Goal: Task Accomplishment & Management: Use online tool/utility

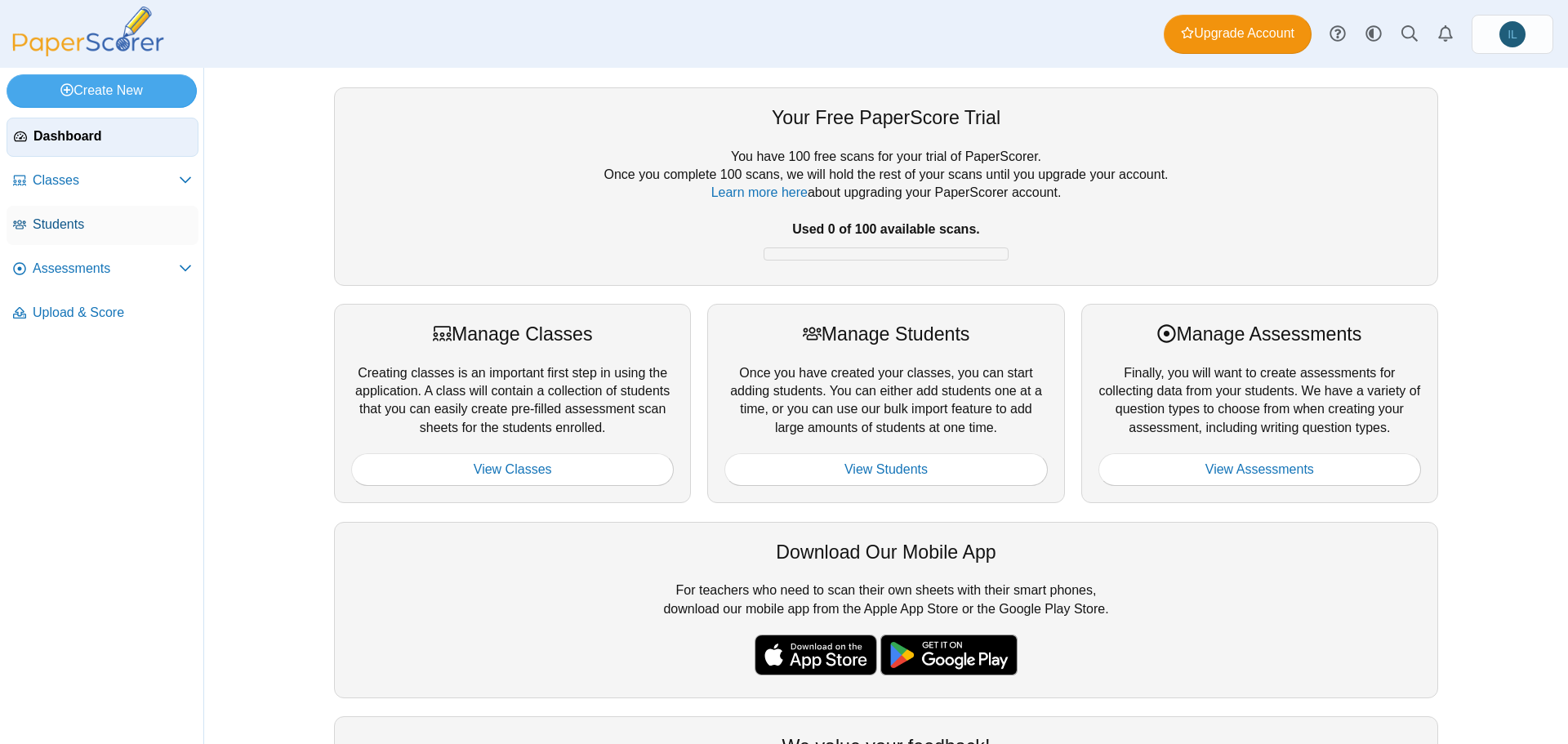
click at [85, 223] on span "Students" at bounding box center [112, 224] width 159 height 18
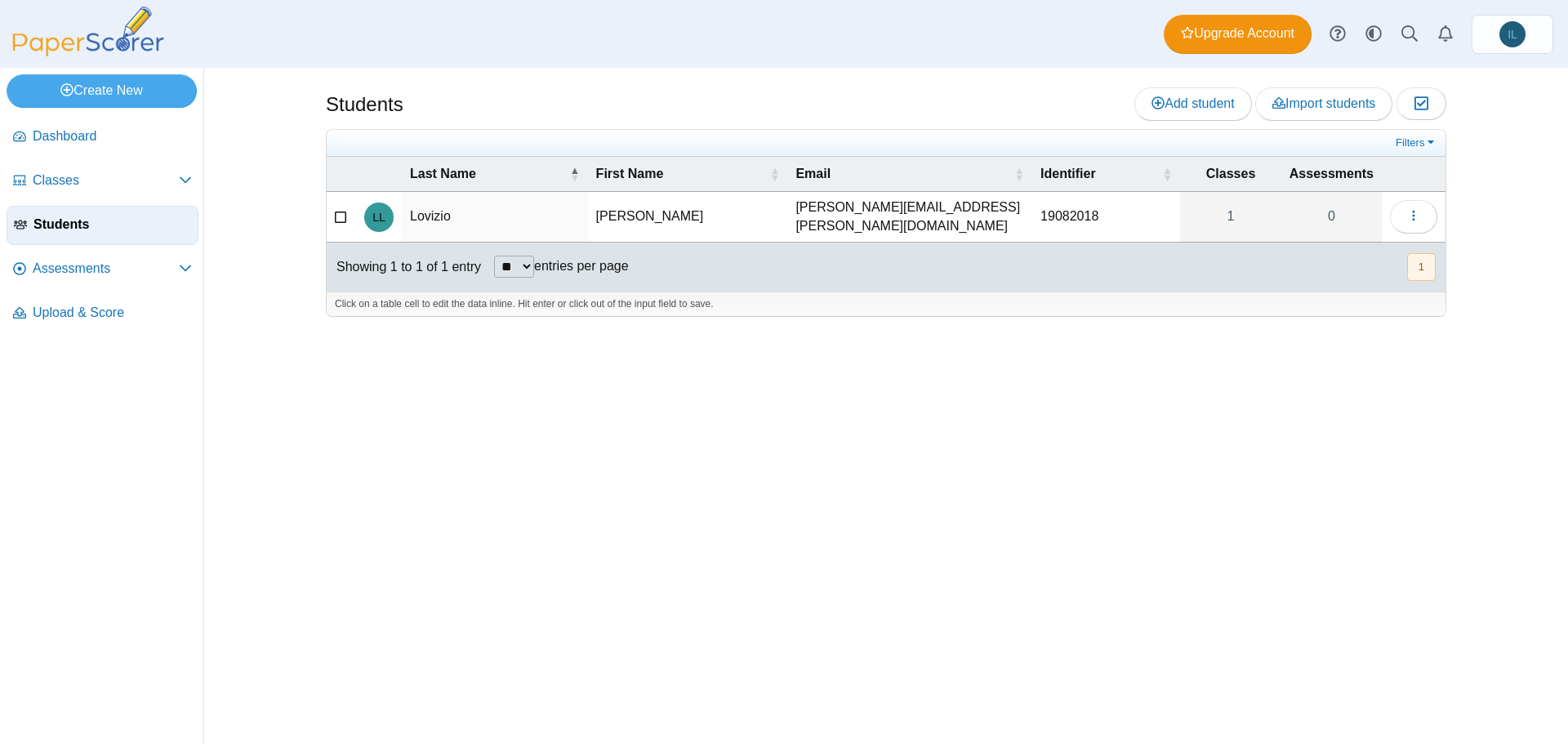
click at [1066, 216] on td "19082018" at bounding box center [1106, 217] width 148 height 51
type input "******"
click at [1136, 317] on div at bounding box center [886, 325] width 1120 height 16
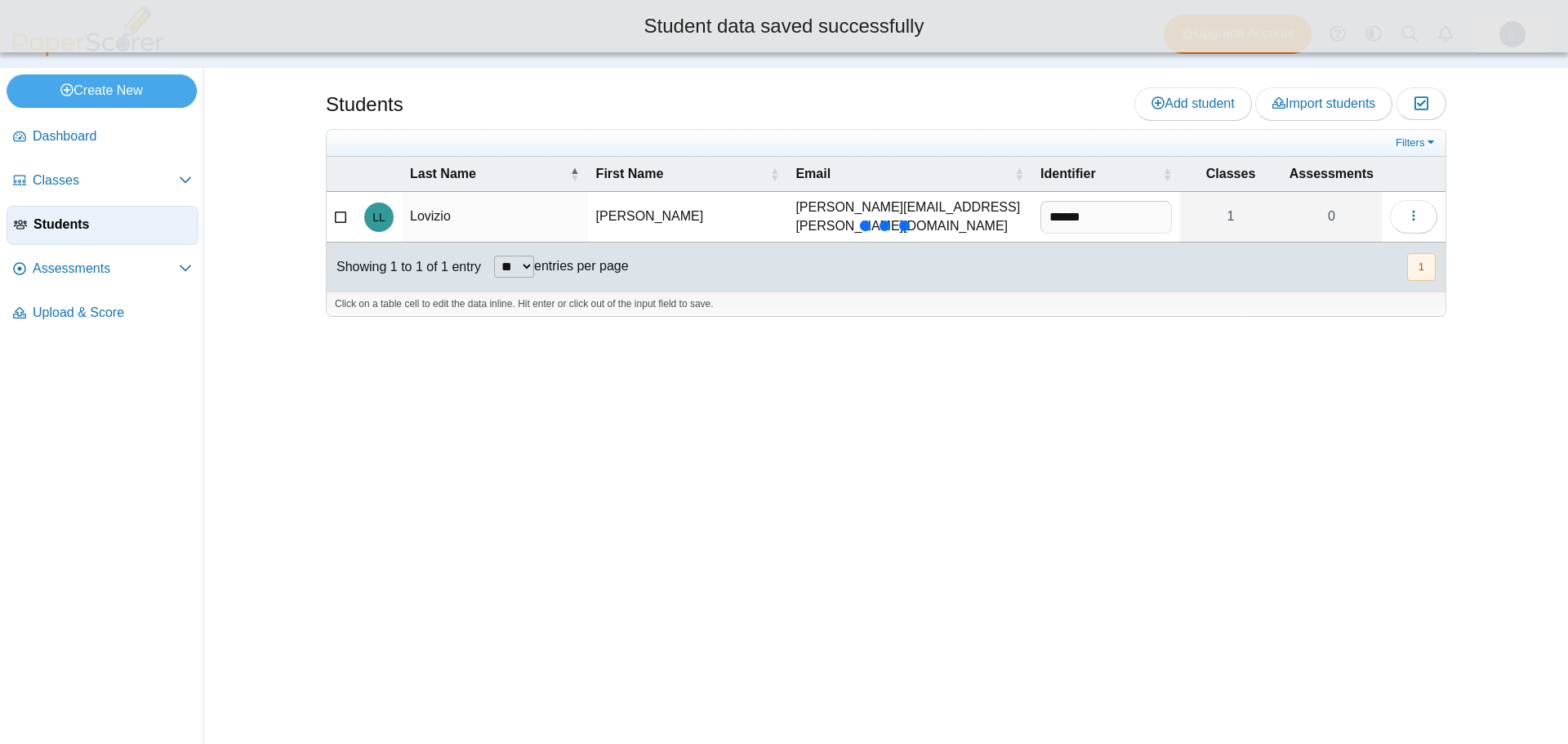
click at [1111, 495] on div "Students Add student Import students Moderation 0" at bounding box center [886, 406] width 1225 height 677
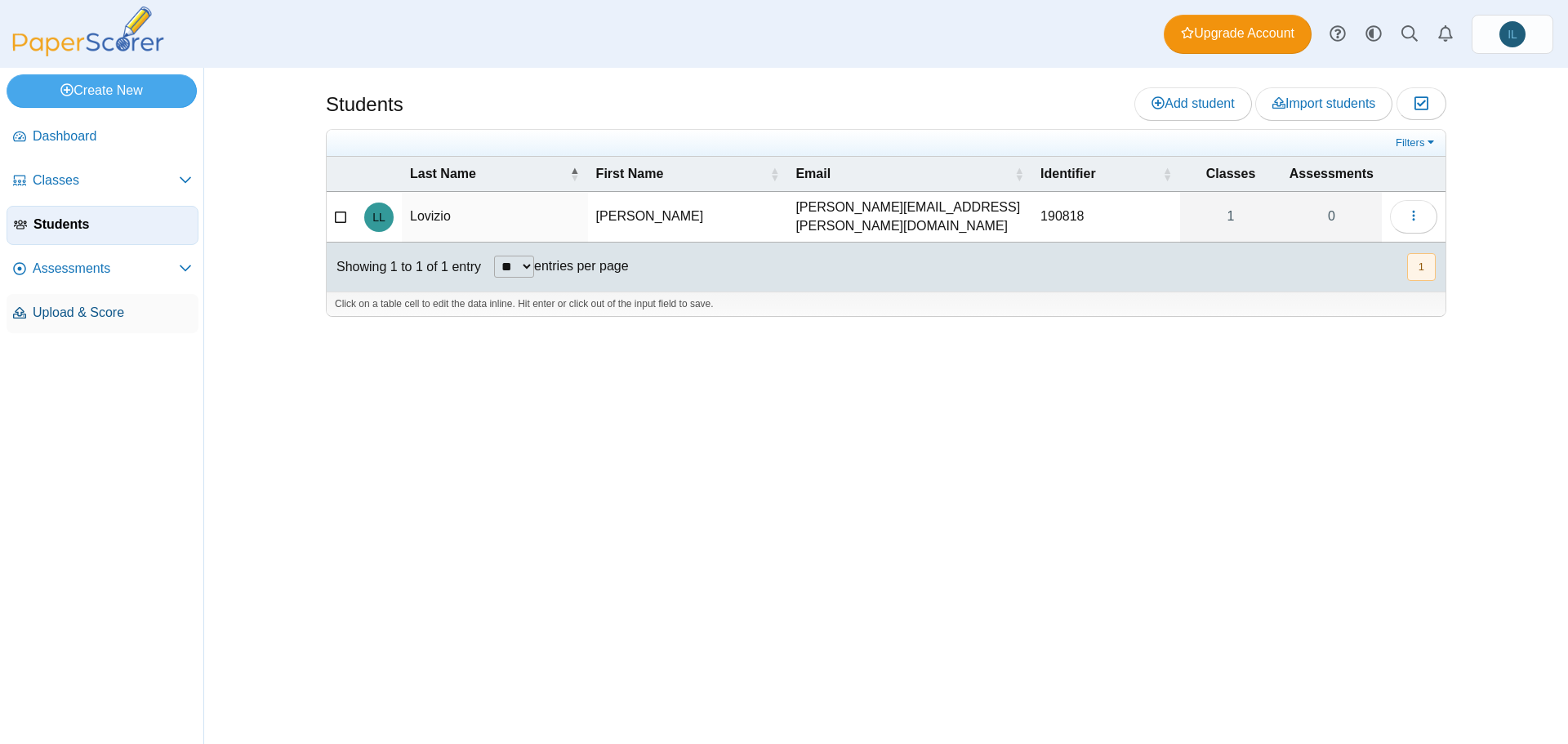
click at [91, 313] on span "Upload & Score" at bounding box center [112, 313] width 159 height 18
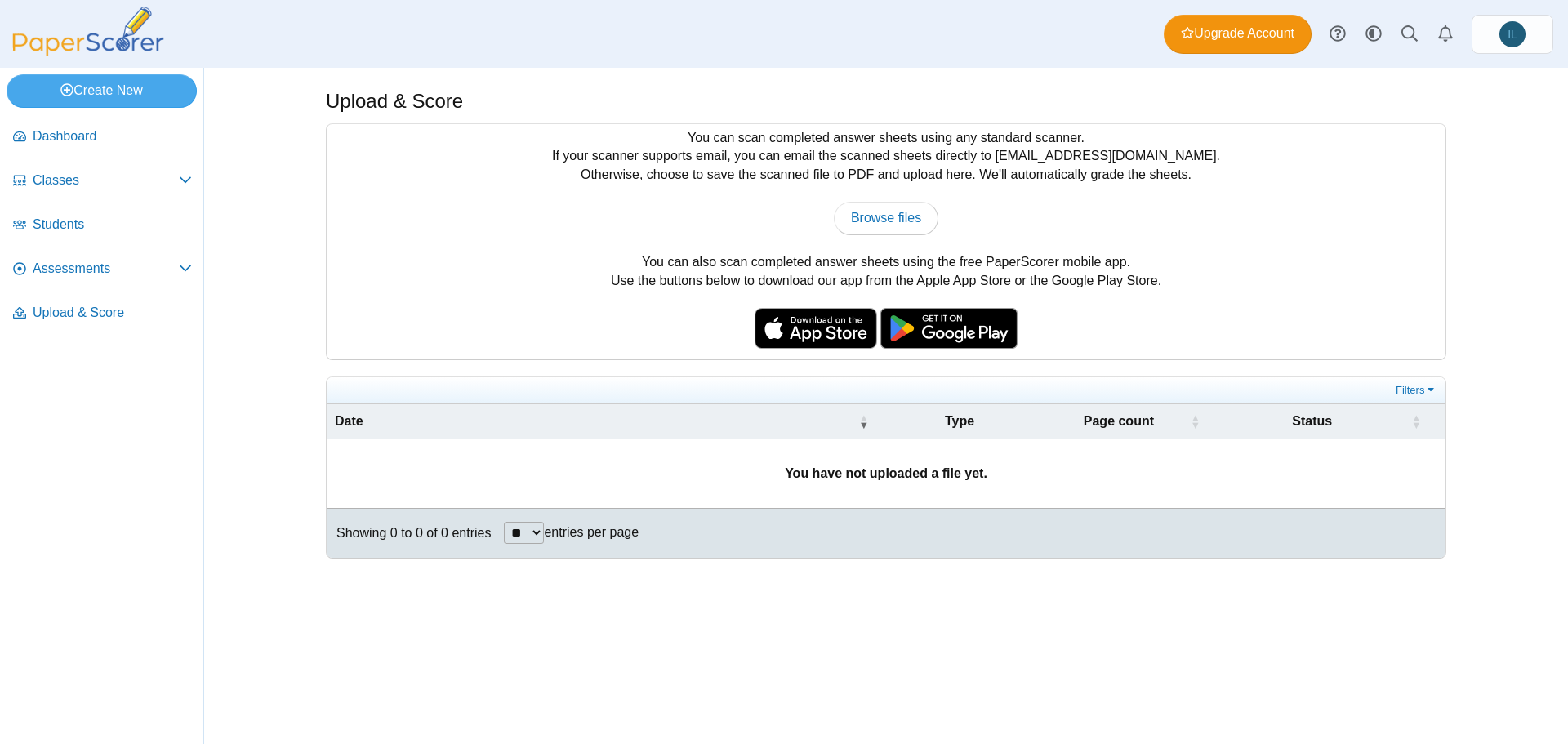
click at [815, 164] on div "You can scan completed answer sheets using any standard scanner. If your scanne…" at bounding box center [886, 241] width 1118 height 235
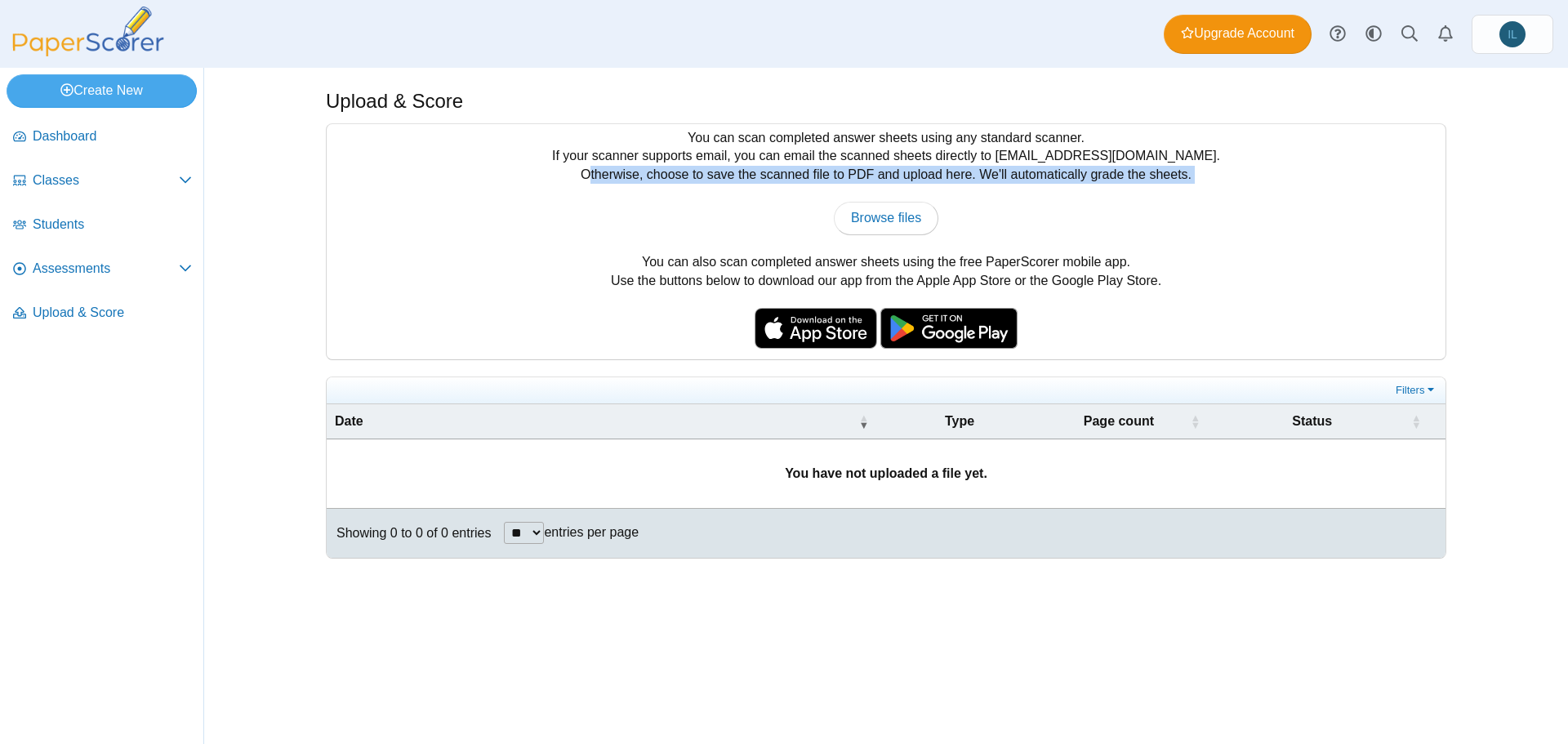
click at [815, 164] on div "You can scan completed answer sheets using any standard scanner. If your scanne…" at bounding box center [886, 241] width 1118 height 235
click at [1056, 165] on div "You can scan completed answer sheets using any standard scanner. If your scanne…" at bounding box center [886, 241] width 1118 height 235
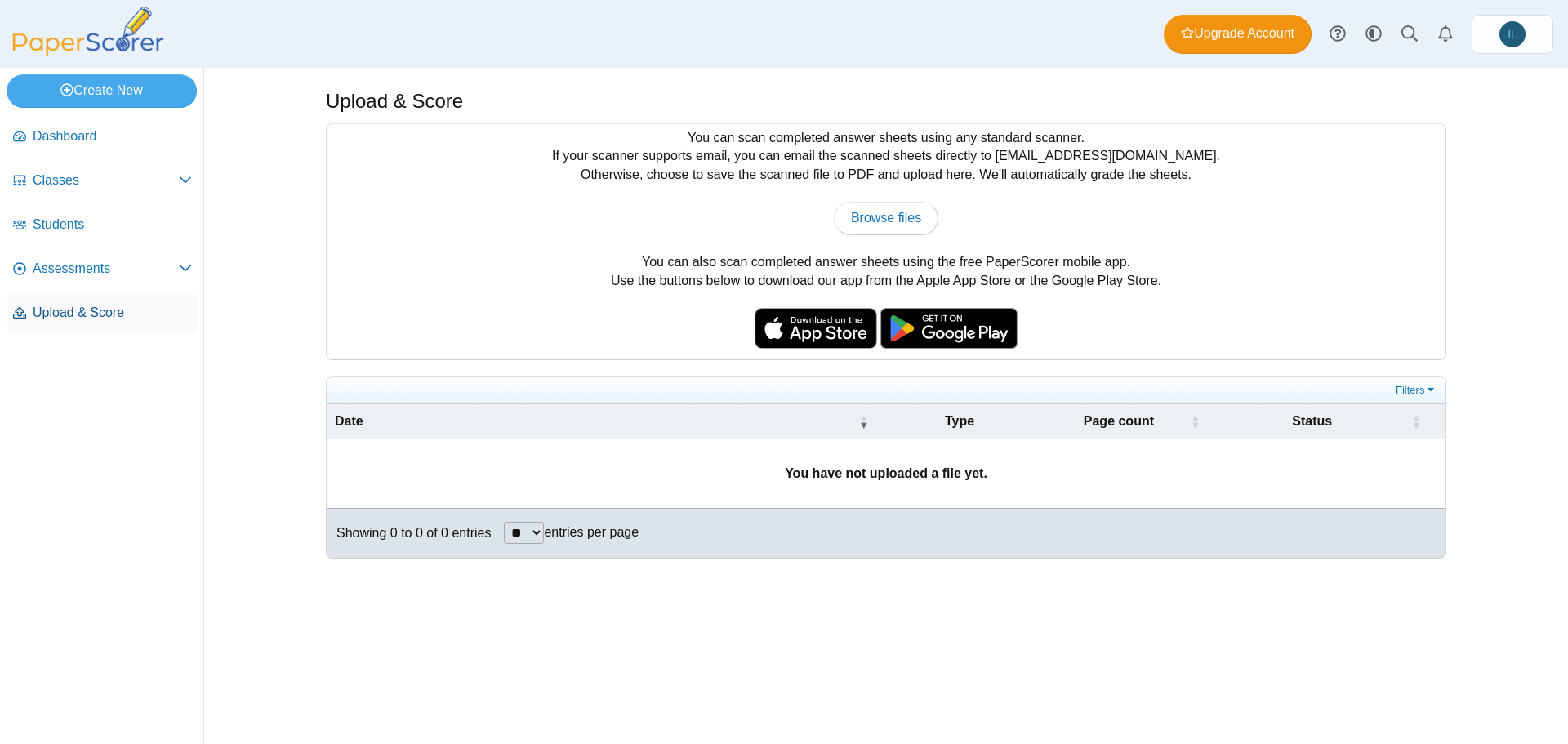
click at [98, 312] on span "Upload & Score" at bounding box center [112, 313] width 159 height 18
click at [109, 313] on span "Upload & Score" at bounding box center [112, 313] width 159 height 18
click at [133, 102] on link "Create New" at bounding box center [102, 91] width 190 height 33
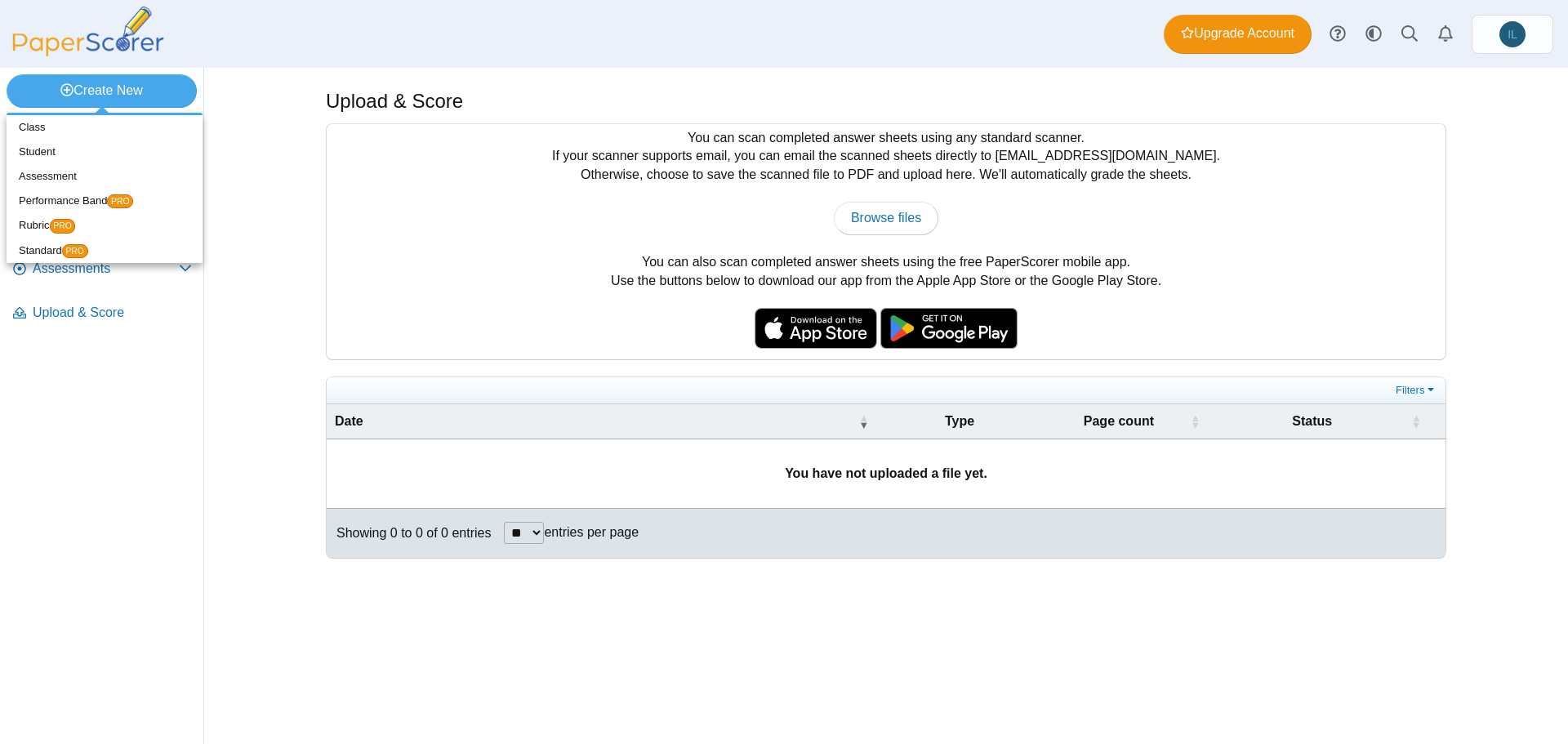
click at [148, 397] on nav "Dashboard Classes PRO" at bounding box center [102, 428] width 203 height 633
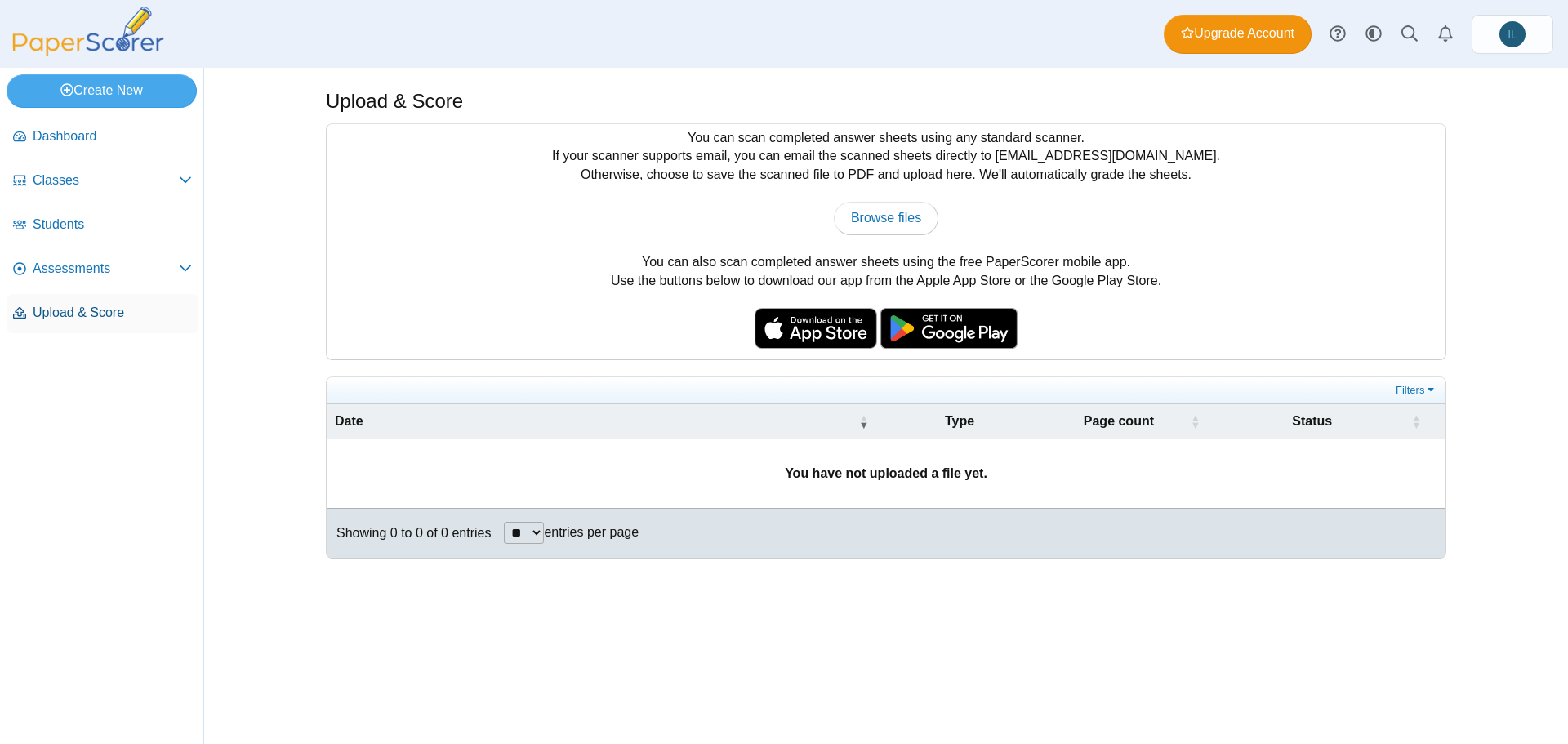
click at [69, 313] on span "Upload & Score" at bounding box center [112, 313] width 159 height 18
click at [898, 219] on span "Browse files" at bounding box center [885, 217] width 70 height 14
type input "**********"
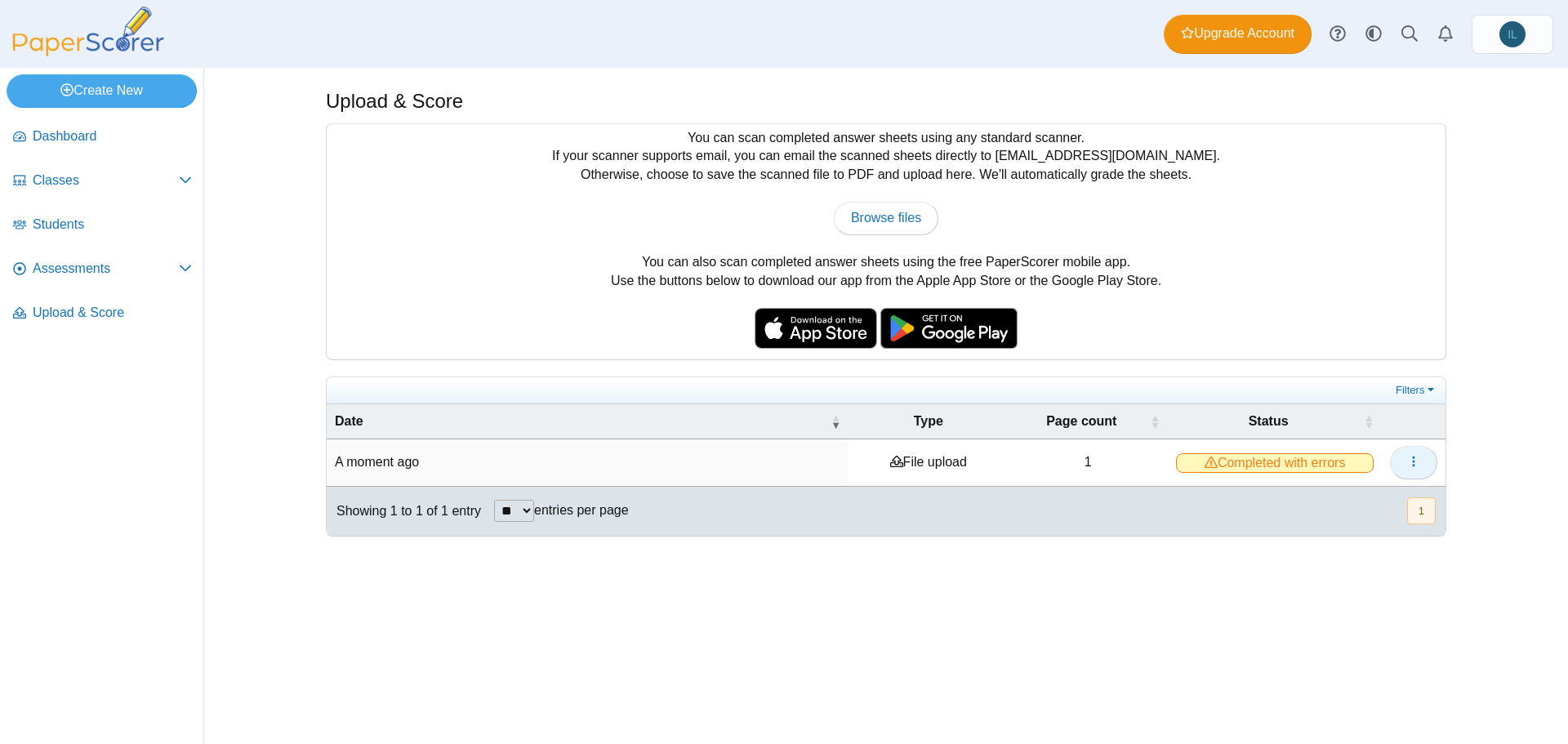
click at [1412, 455] on span "button" at bounding box center [1413, 462] width 13 height 14
click at [1324, 510] on div "Showing 1 to 1 of 1 entry ** ** ** *** entries per page « Prev 1 Next »" at bounding box center [886, 511] width 1118 height 49
click at [1405, 455] on button "button" at bounding box center [1413, 462] width 47 height 33
click at [1365, 491] on link "View scanned pages" at bounding box center [1338, 498] width 196 height 24
click at [1408, 461] on icon "button" at bounding box center [1413, 461] width 13 height 13
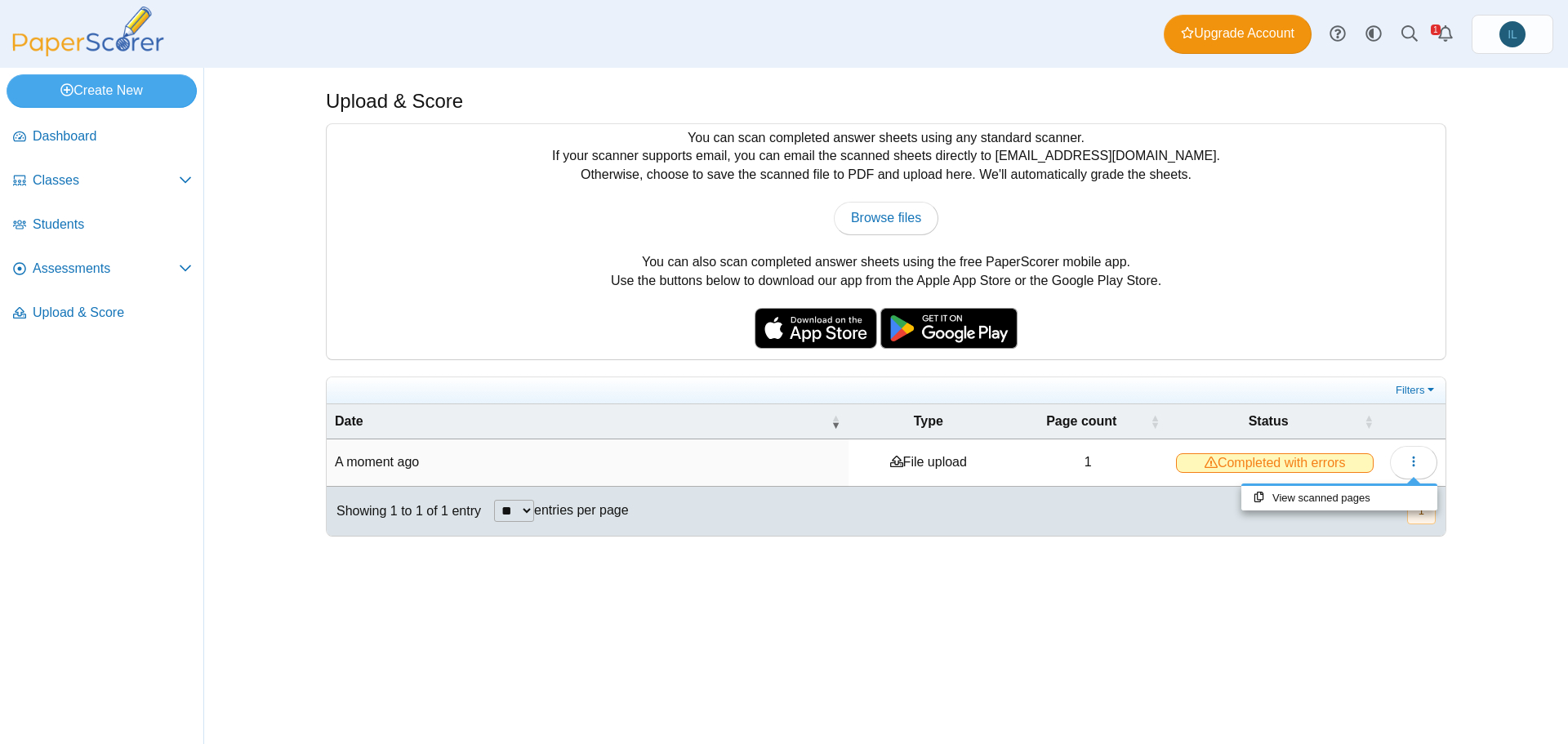
click at [1138, 623] on div "Upload & Score You can scan completed answer sheets using any standard scanner.…" at bounding box center [886, 406] width 1225 height 677
click at [897, 210] on span "Browse files" at bounding box center [885, 217] width 70 height 14
type input "**********"
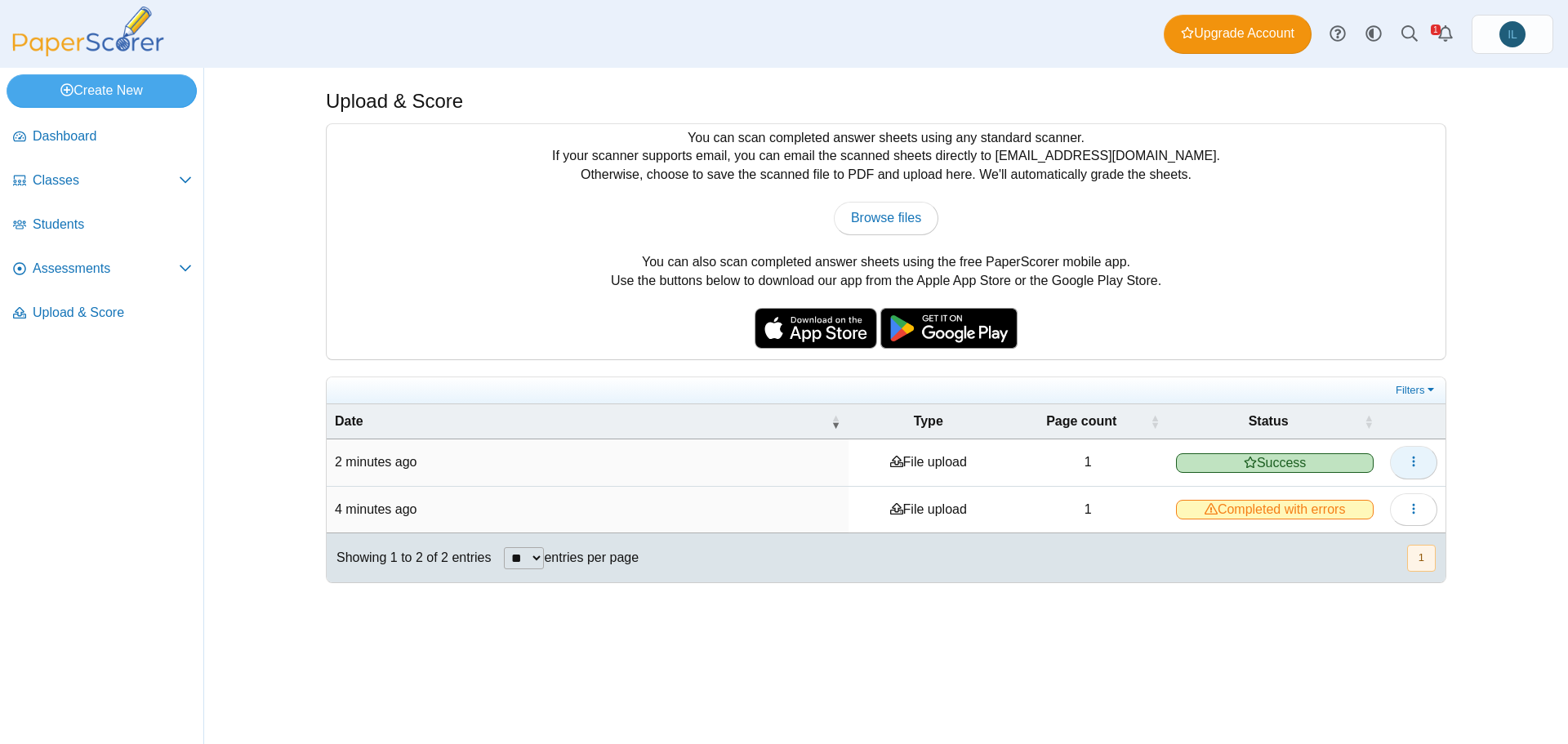
click at [1407, 464] on icon "button" at bounding box center [1413, 461] width 13 height 13
click at [135, 141] on span "Dashboard" at bounding box center [112, 136] width 159 height 18
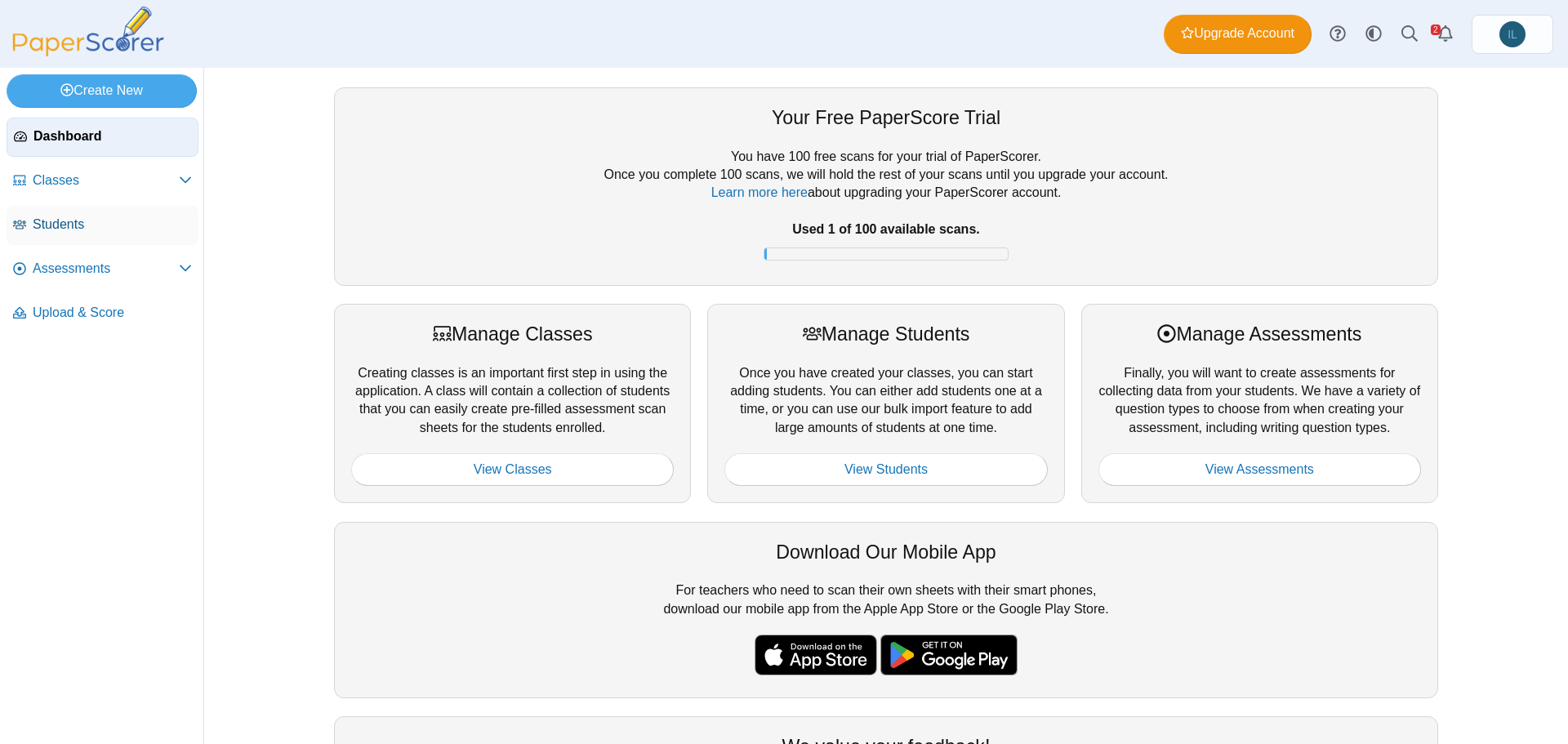
click at [92, 233] on link "Students" at bounding box center [103, 225] width 192 height 39
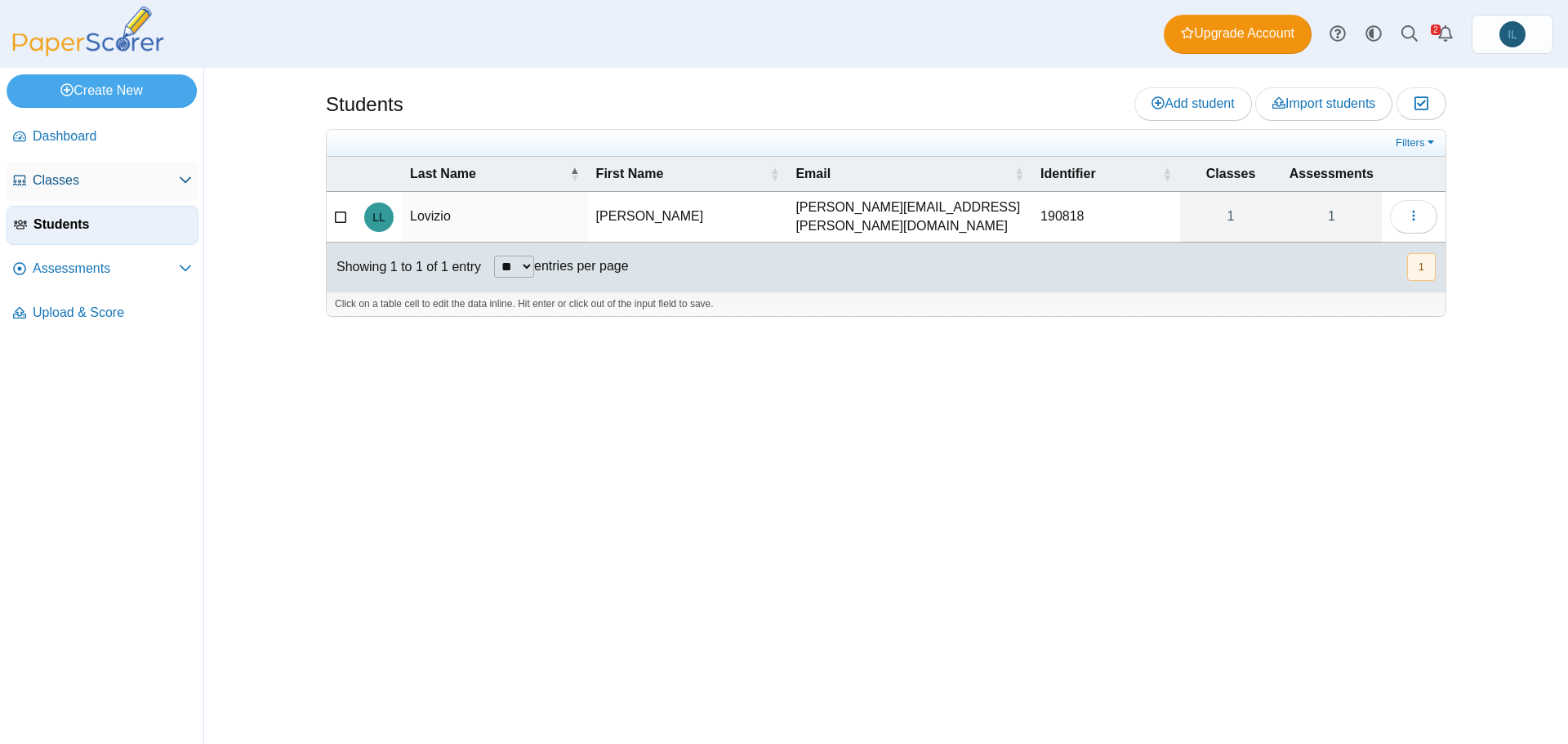
click at [143, 185] on span "Classes" at bounding box center [106, 180] width 146 height 18
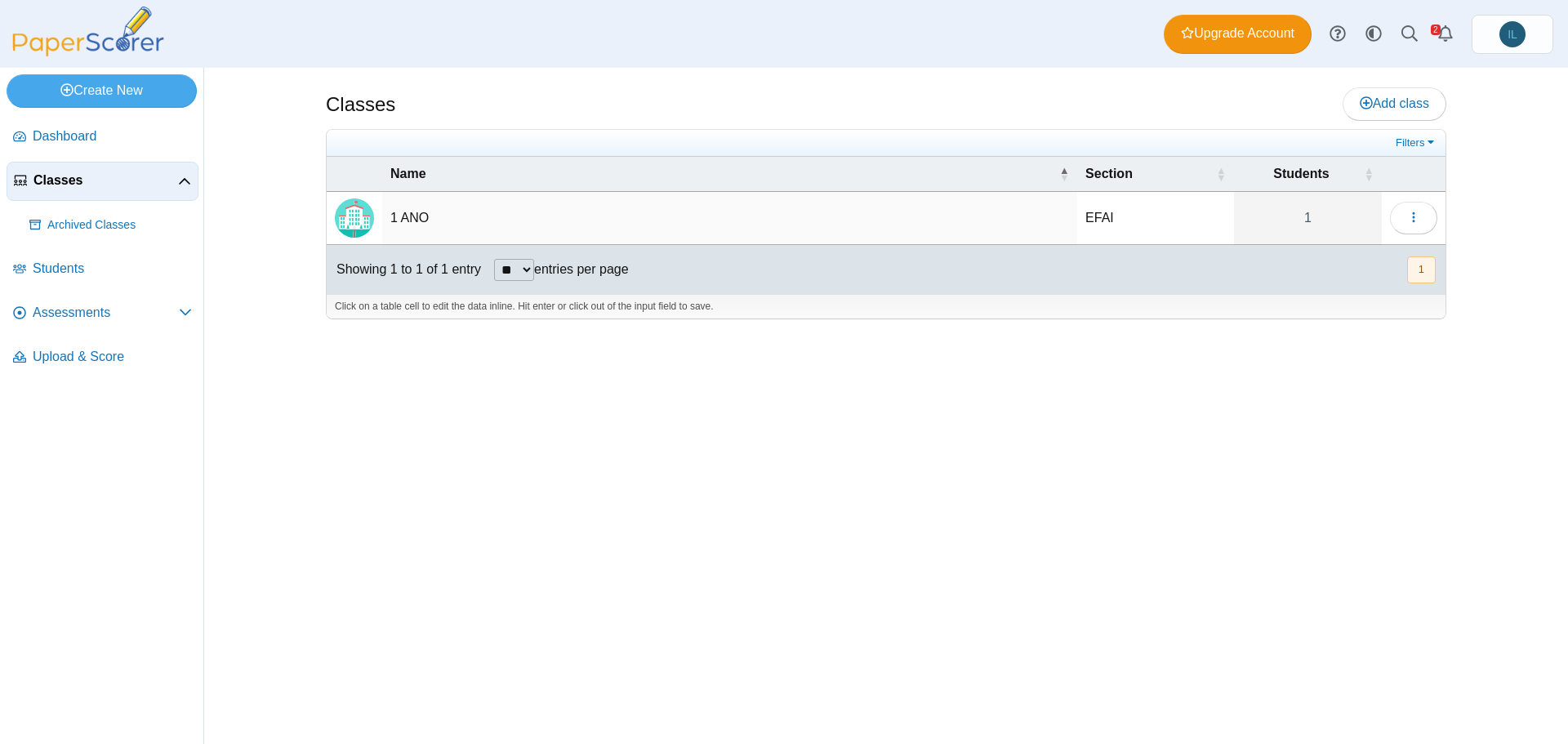
click at [187, 180] on use at bounding box center [184, 182] width 11 height 7
click at [140, 228] on span "Students" at bounding box center [112, 224] width 159 height 18
click at [411, 209] on td "1 ANO" at bounding box center [730, 219] width 694 height 53
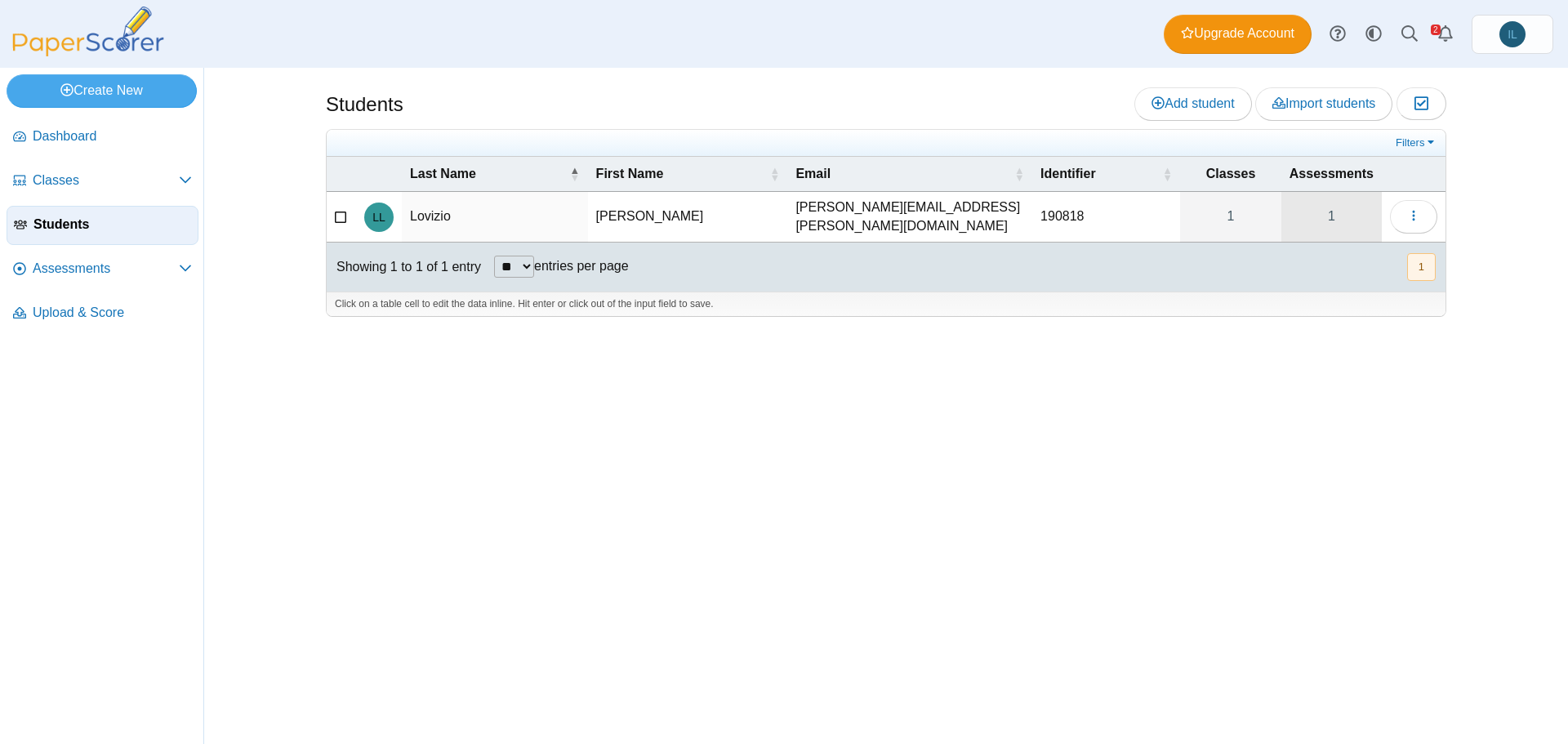
click at [1341, 209] on link "1" at bounding box center [1331, 217] width 101 height 50
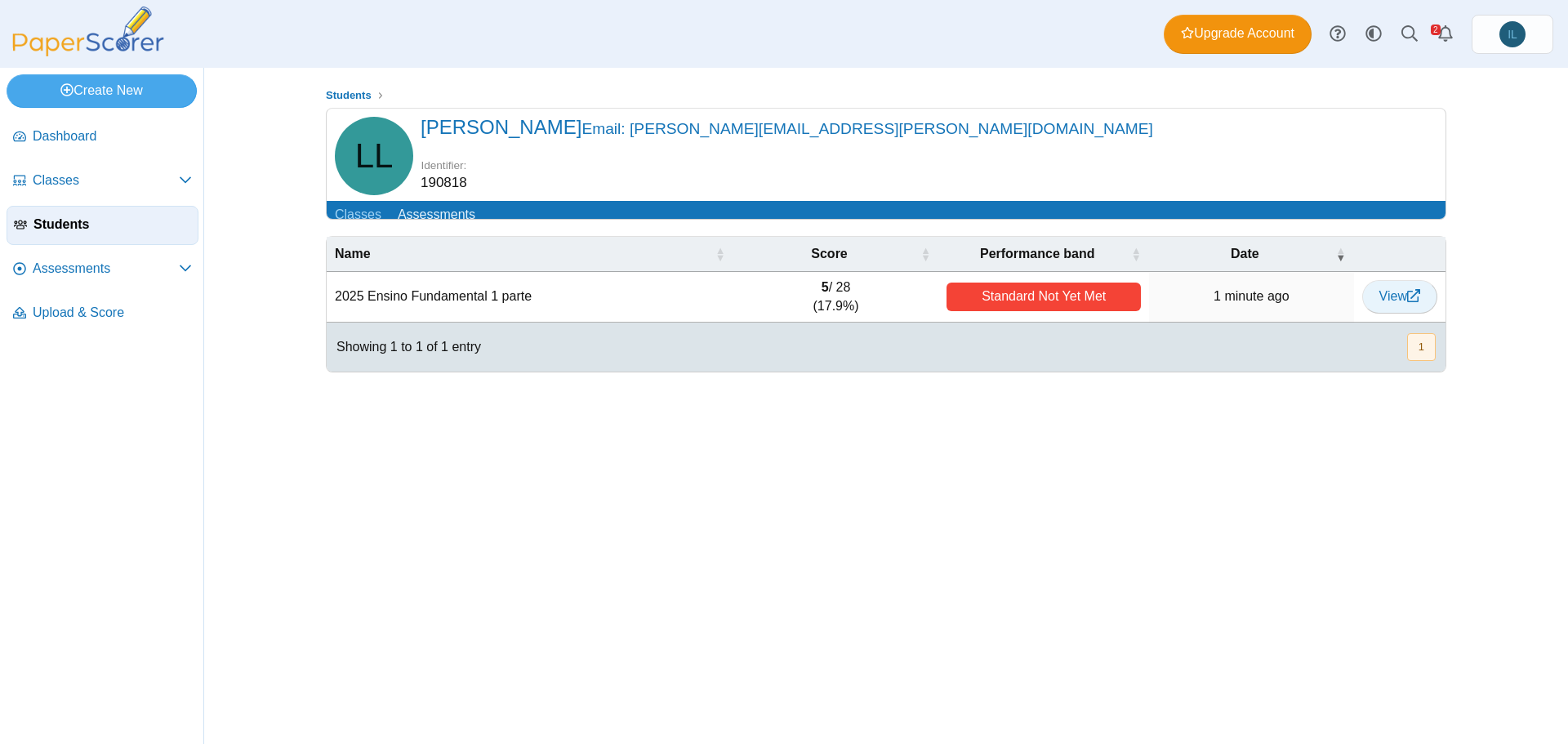
click at [1382, 303] on span "View" at bounding box center [1399, 296] width 40 height 14
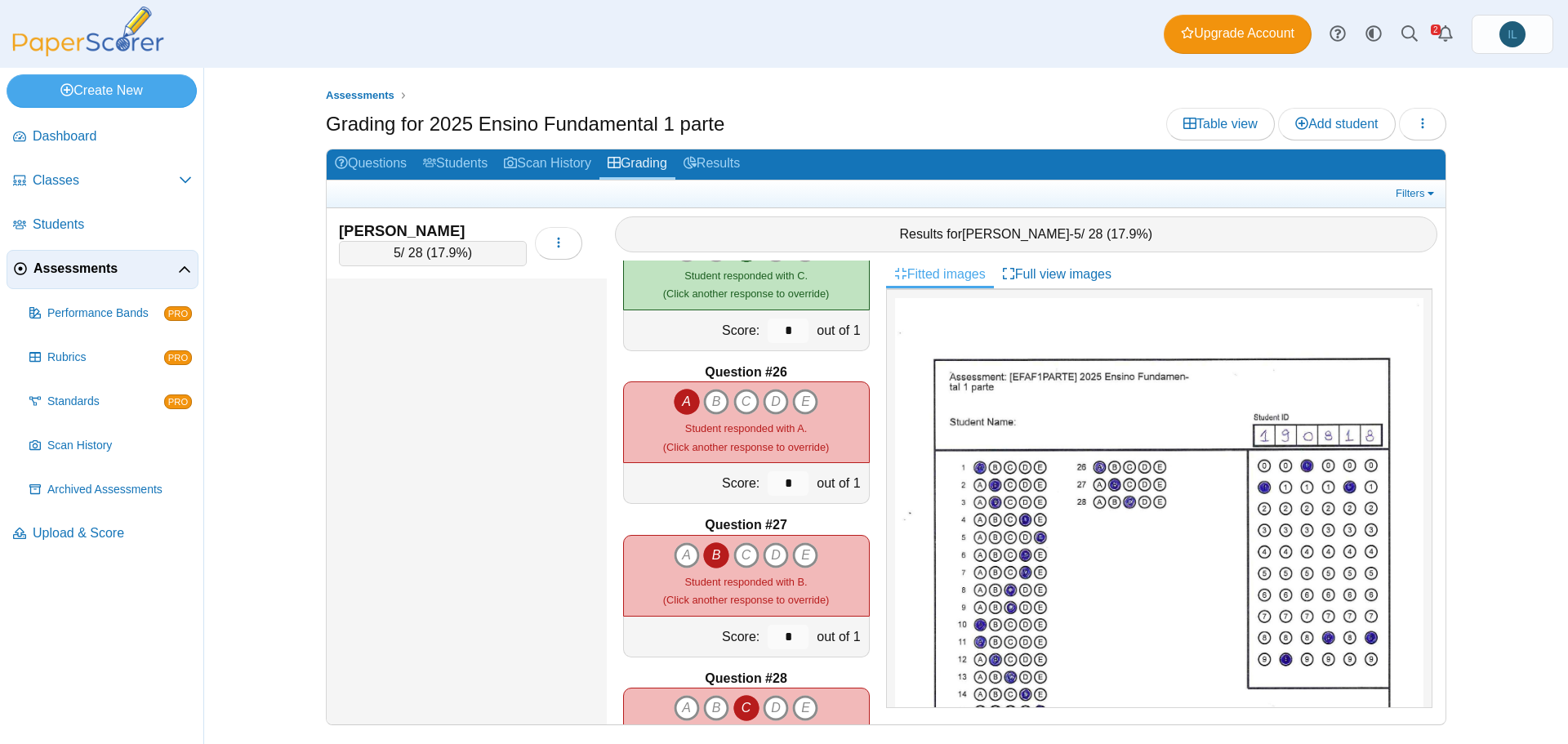
scroll to position [3854, 0]
